Goal: Transaction & Acquisition: Purchase product/service

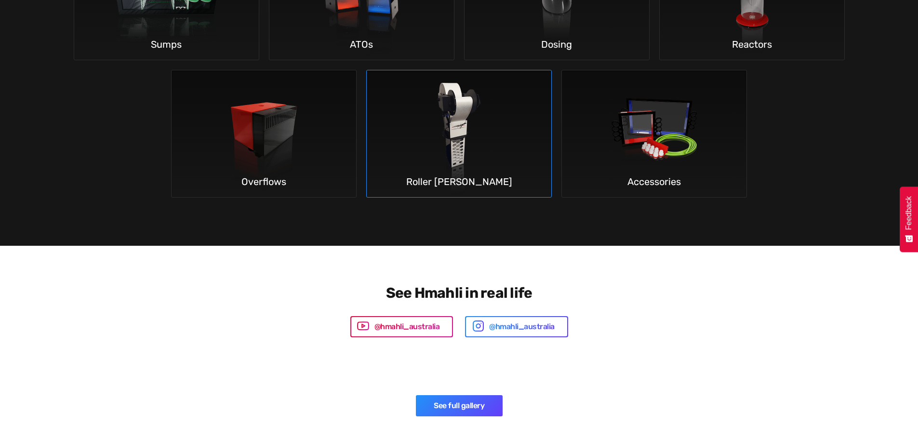
scroll to position [1638, 0]
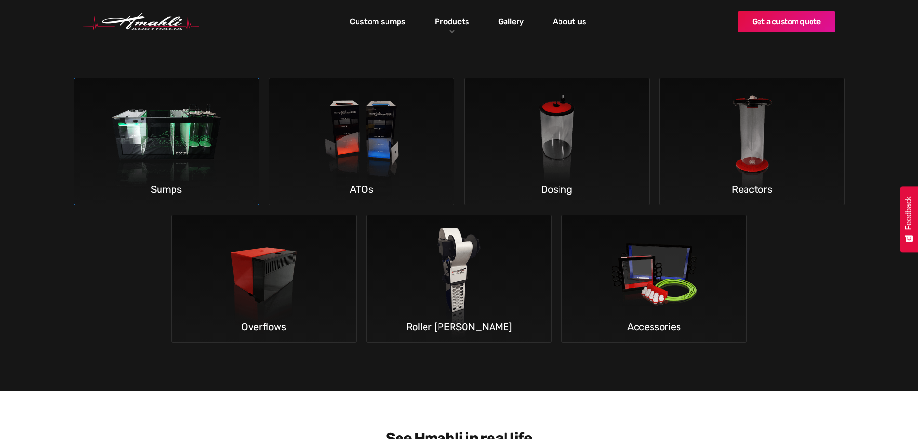
click at [134, 126] on img at bounding box center [166, 141] width 142 height 127
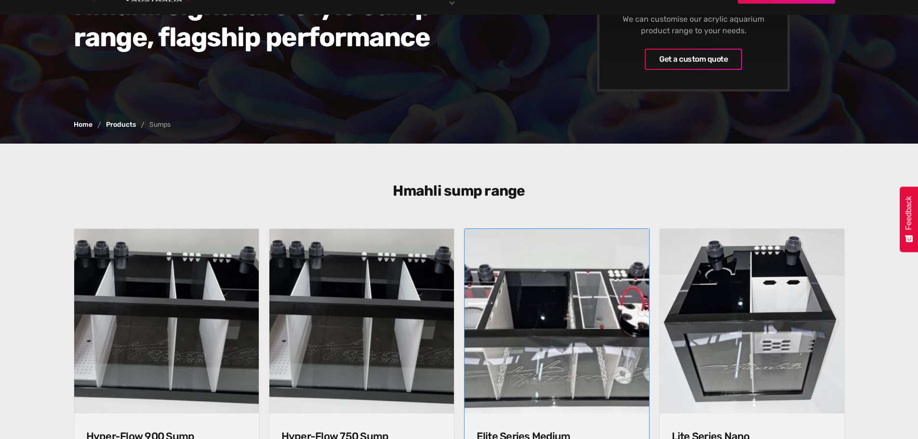
scroll to position [289, 0]
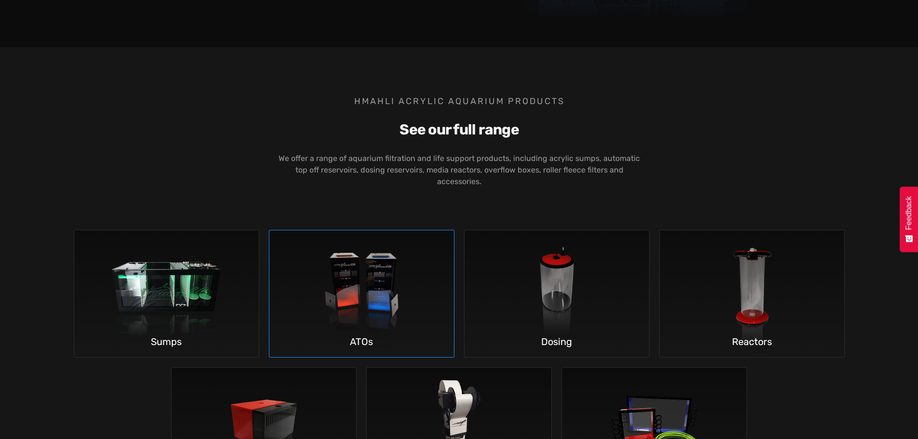
scroll to position [1590, 0]
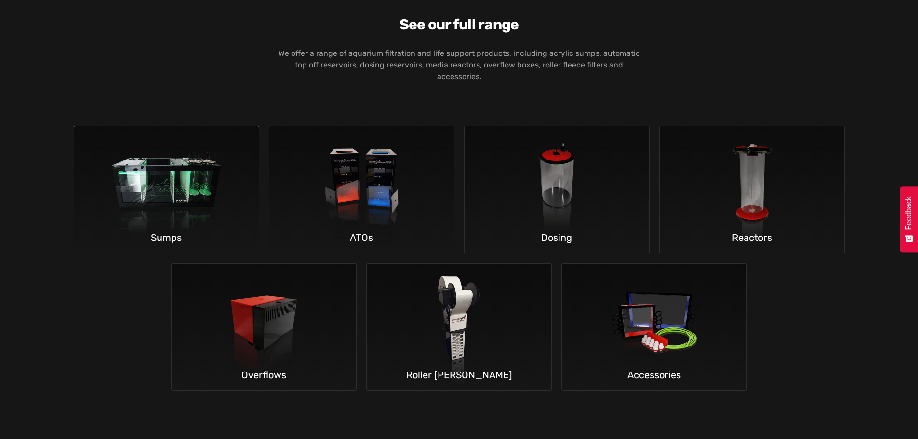
click at [177, 151] on img at bounding box center [166, 189] width 142 height 127
